Goal: Submit feedback/report problem

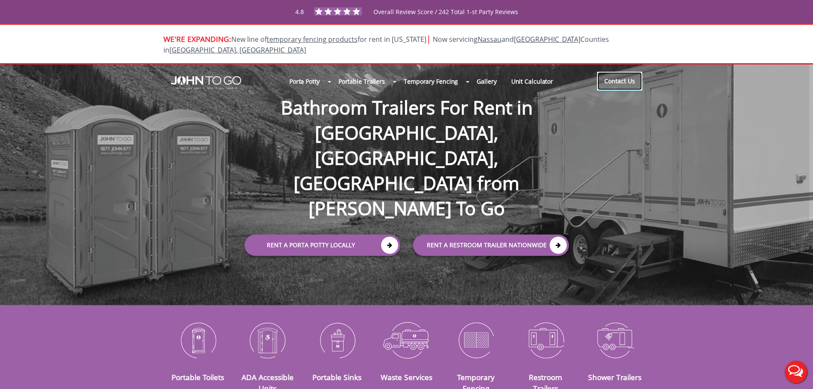
click at [624, 79] on link "Contact Us" at bounding box center [619, 81] width 45 height 19
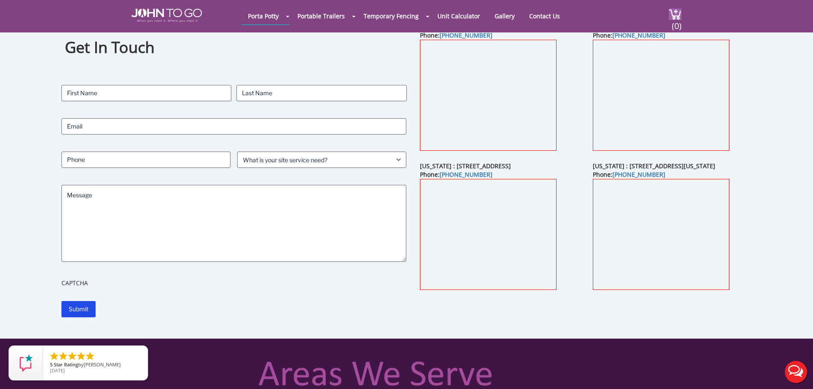
scroll to position [85, 0]
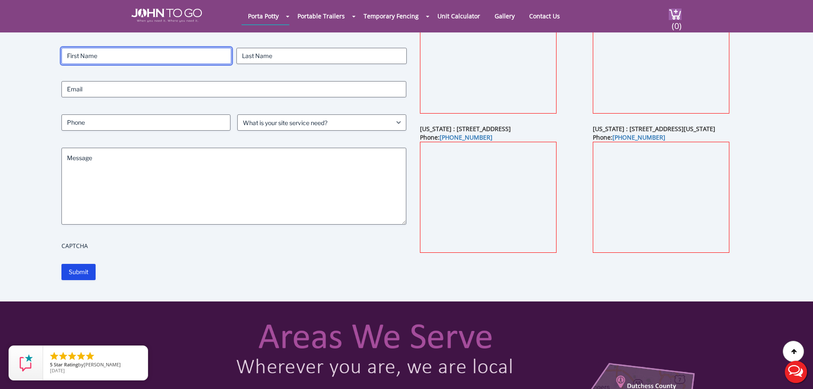
click at [145, 58] on input "First" at bounding box center [146, 56] width 170 height 16
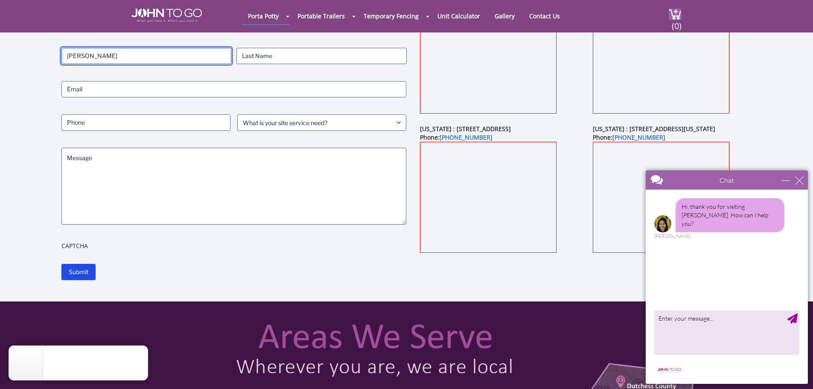
type input "[PERSON_NAME]"
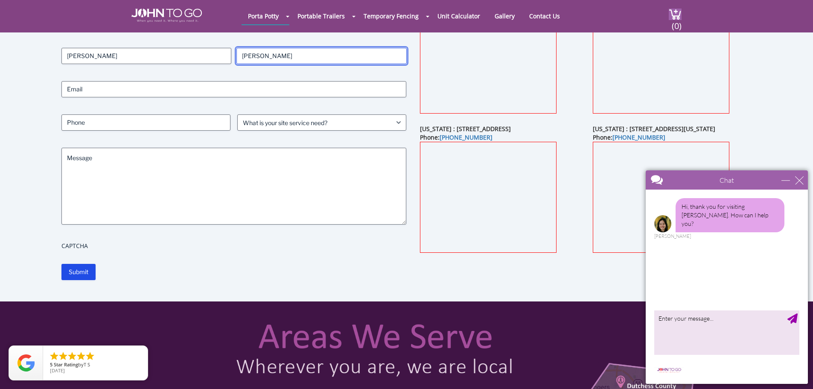
type input "[PERSON_NAME]"
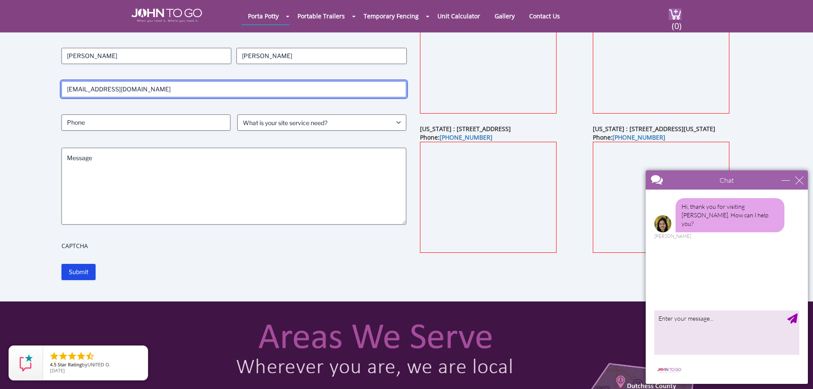
type input "[EMAIL_ADDRESS][DOMAIN_NAME]"
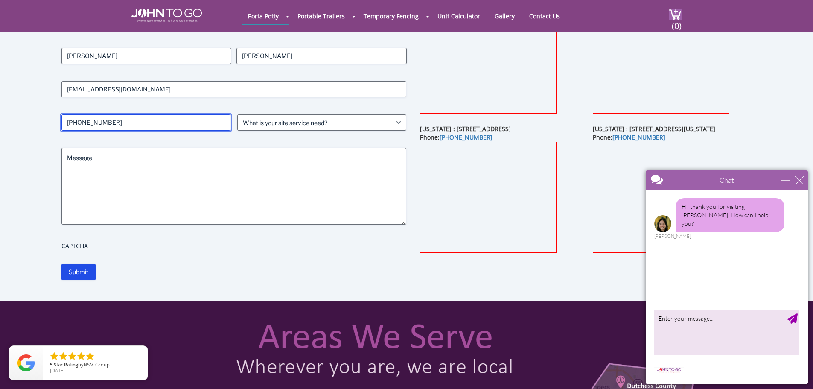
type input "[PHONE_NUMBER]"
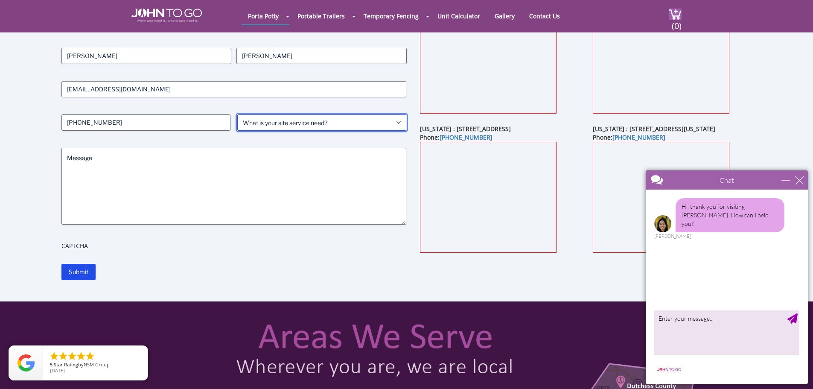
click at [349, 116] on select "What is your site service need? Consumer Construction - Commercial Construction…" at bounding box center [321, 122] width 169 height 16
select select "Construction - Residential"
click at [237, 114] on select "What is your site service need? Consumer Construction - Commercial Construction…" at bounding box center [321, 122] width 169 height 16
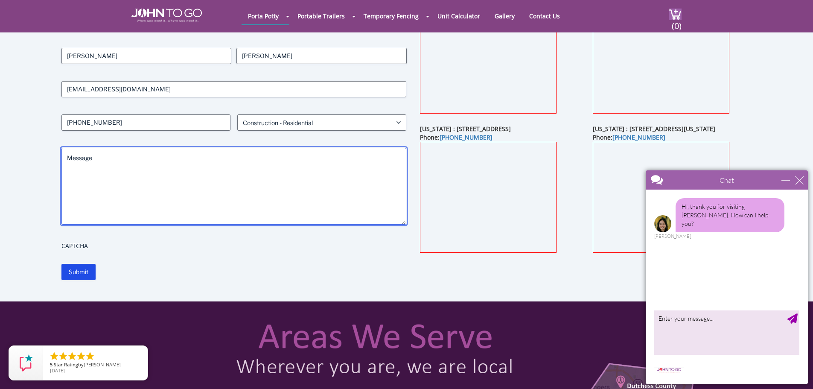
click at [218, 166] on textarea "Message" at bounding box center [233, 186] width 345 height 77
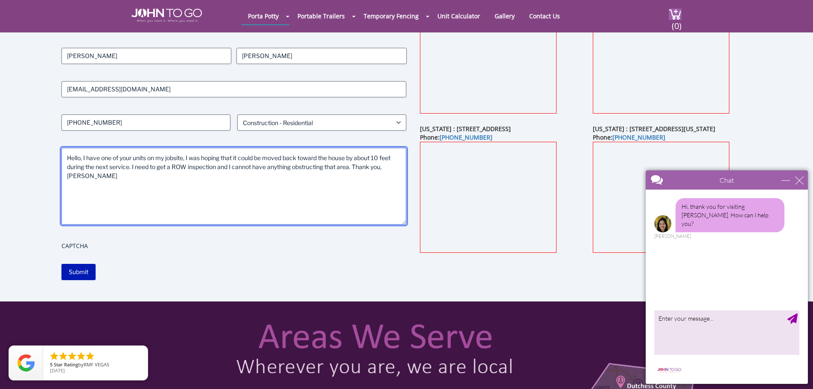
type textarea "Hello, I have one of your units on my jobsite, I was hoping that it could be mo…"
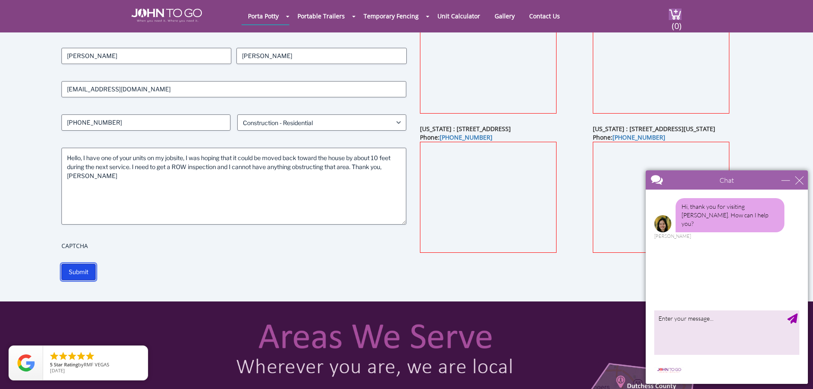
click at [85, 270] on input "Submit" at bounding box center [78, 272] width 34 height 16
click at [801, 178] on div "close" at bounding box center [799, 180] width 9 height 9
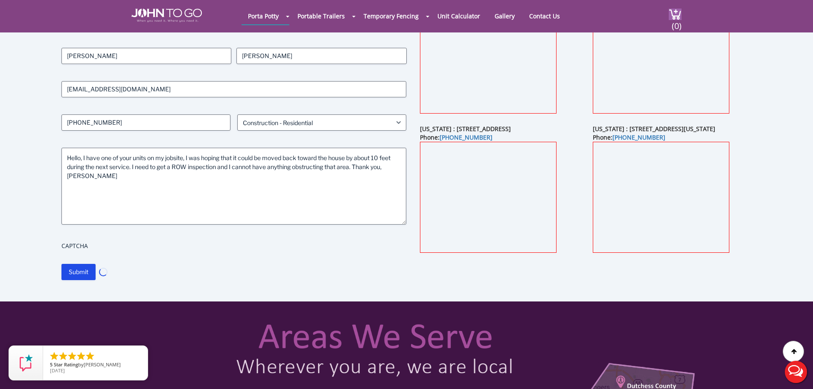
scroll to position [0, 0]
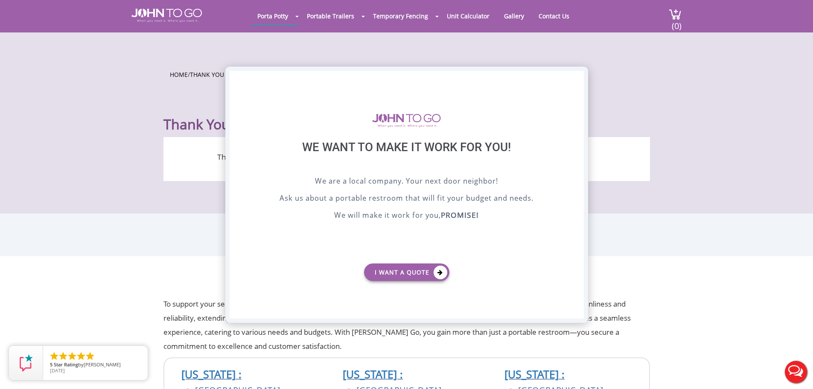
click at [575, 76] on div "X" at bounding box center [576, 78] width 13 height 15
